Goal: Task Accomplishment & Management: Use online tool/utility

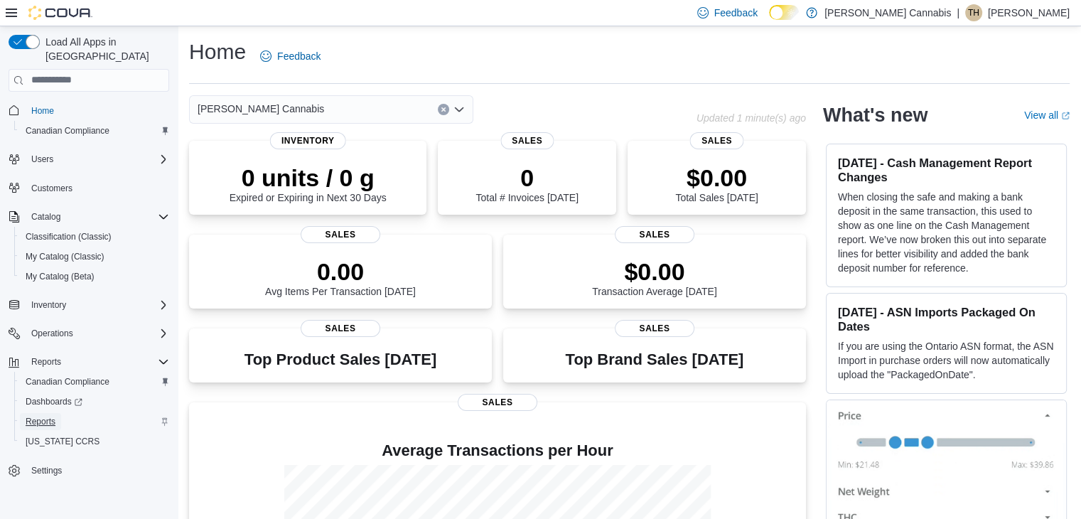
click at [41, 413] on span "Reports" at bounding box center [41, 421] width 30 height 17
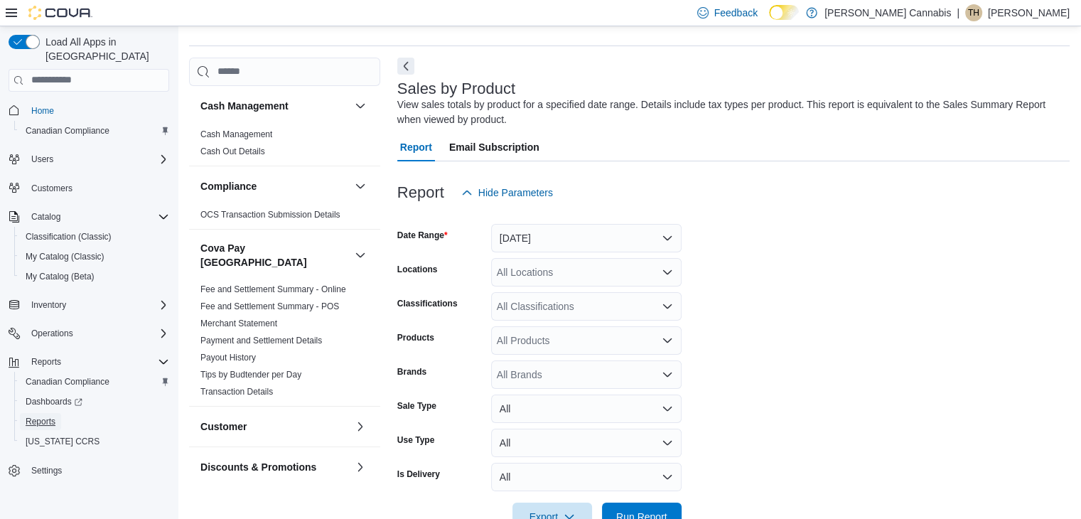
scroll to position [48, 0]
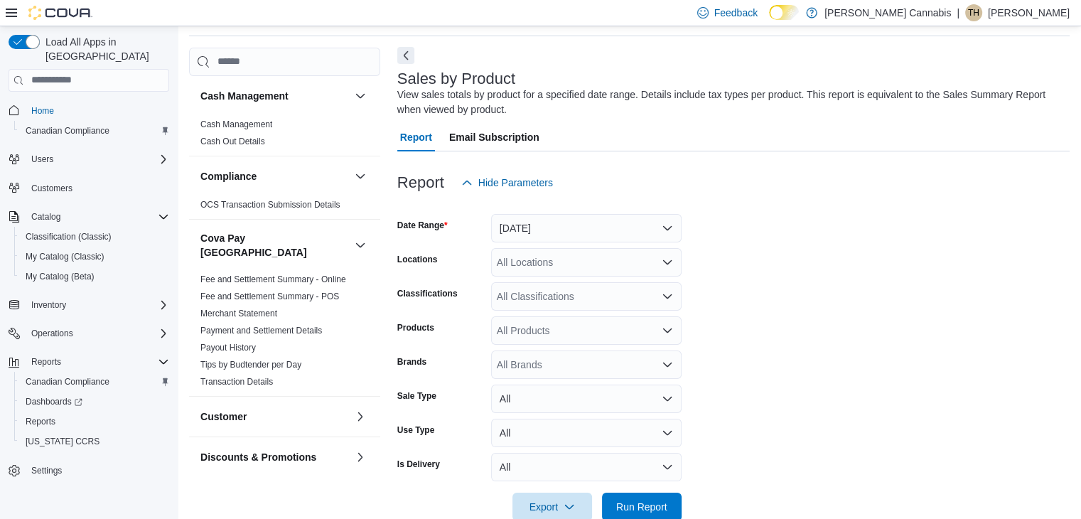
click at [407, 58] on button "Next" at bounding box center [405, 55] width 17 height 17
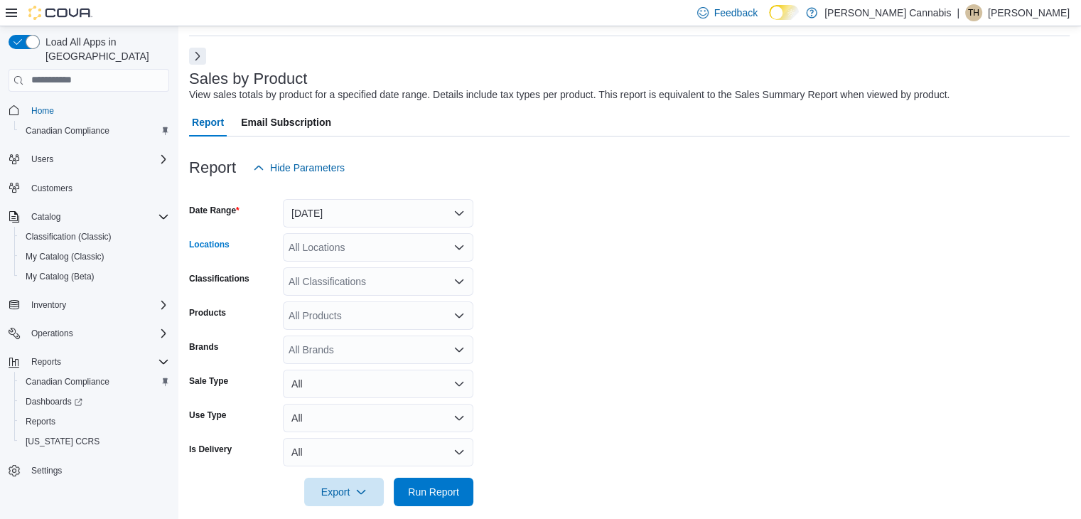
click at [459, 247] on icon "Open list of options" at bounding box center [459, 247] width 9 height 4
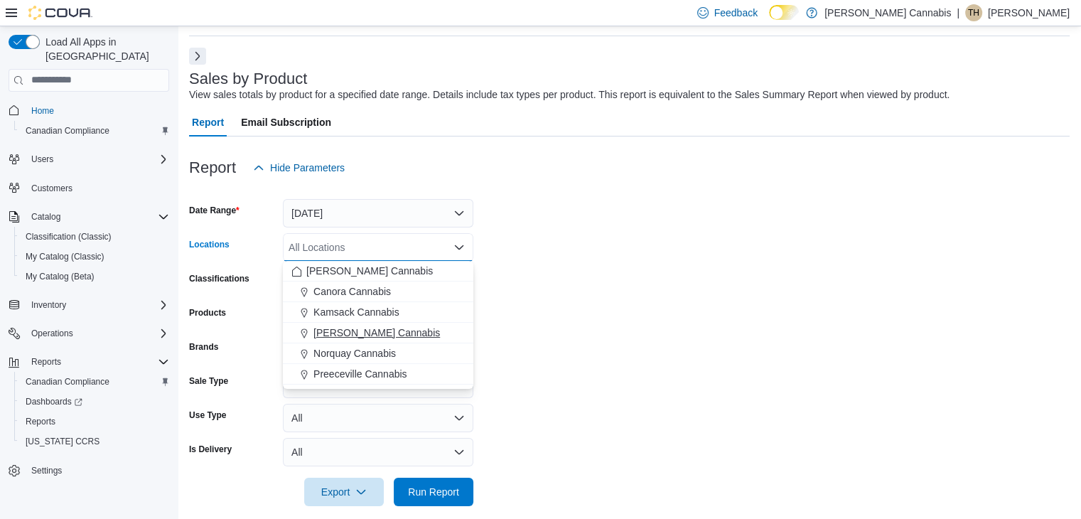
click at [360, 333] on span "[PERSON_NAME] Cannabis" at bounding box center [376, 333] width 127 height 14
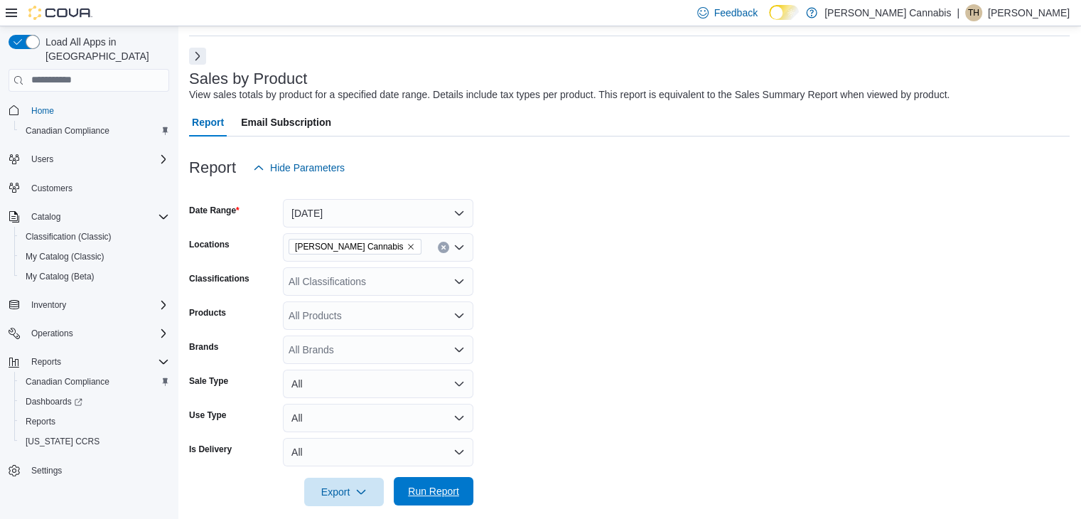
click at [416, 494] on span "Run Report" at bounding box center [433, 491] width 51 height 14
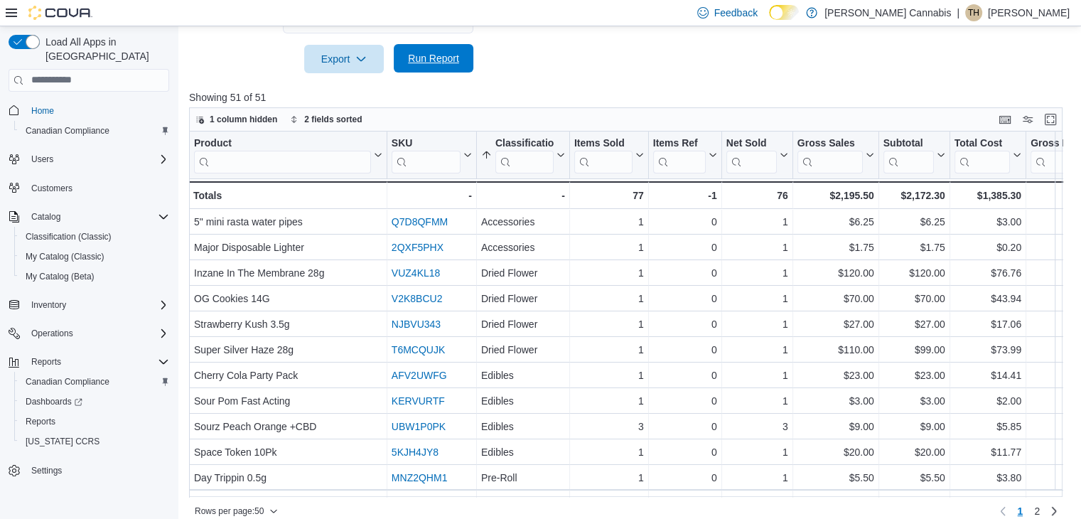
scroll to position [495, 0]
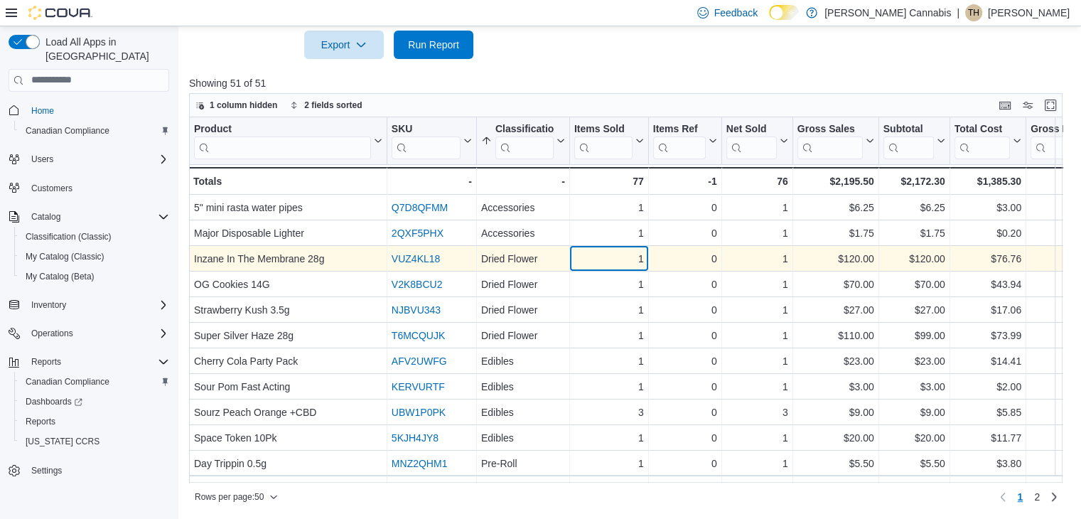
click at [606, 265] on div "1" at bounding box center [609, 258] width 70 height 17
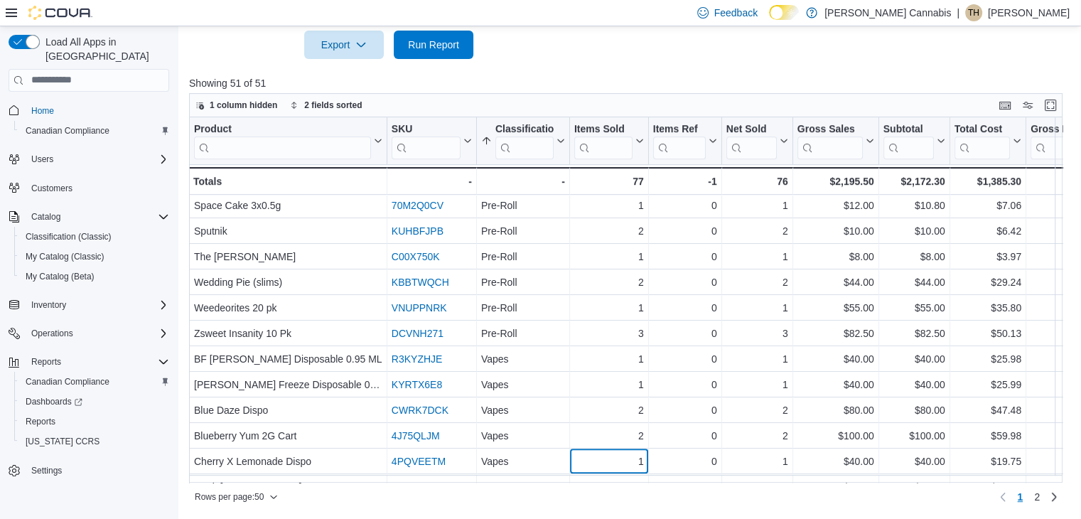
scroll to position [719, 0]
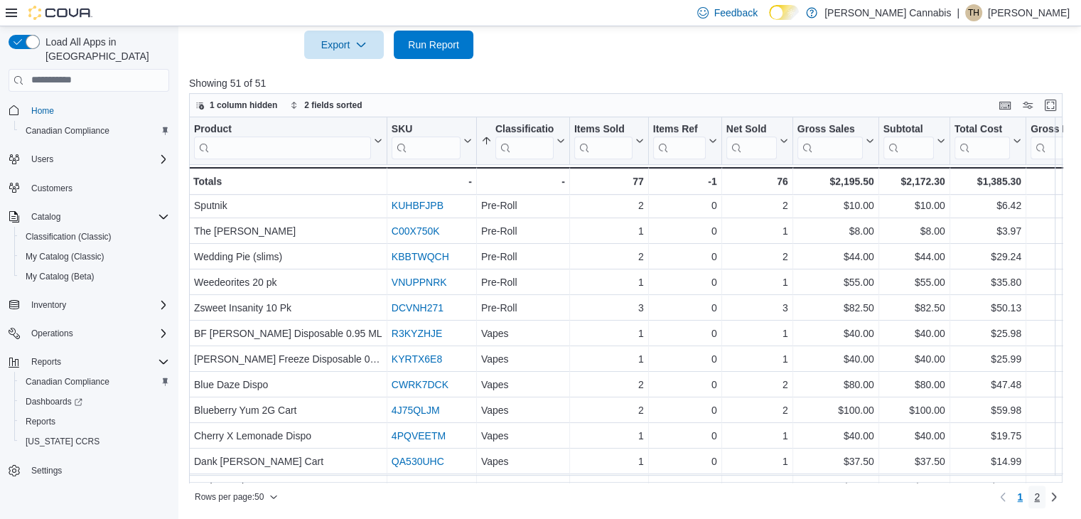
click at [1041, 495] on link "2" at bounding box center [1037, 497] width 17 height 23
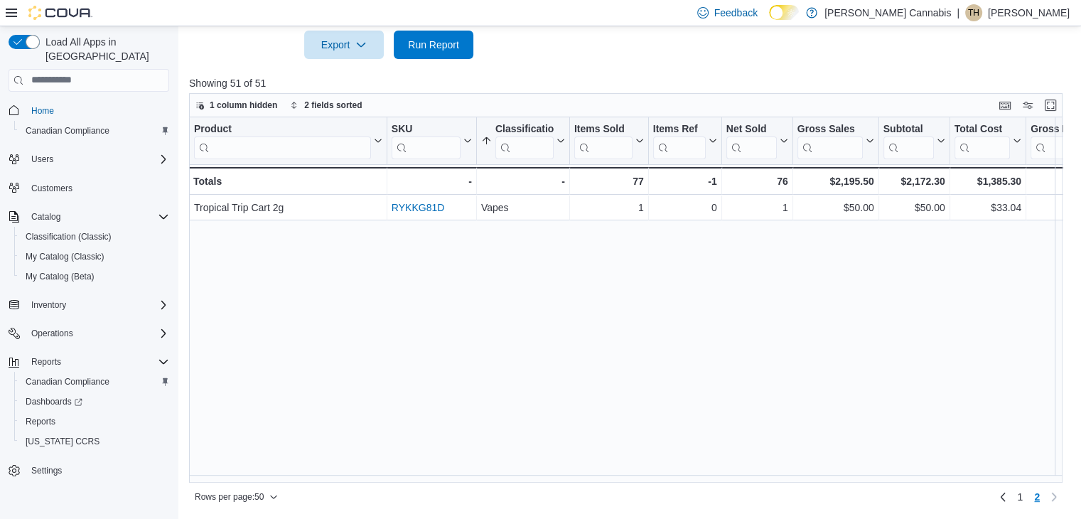
scroll to position [0, 0]
